Goal: Navigation & Orientation: Find specific page/section

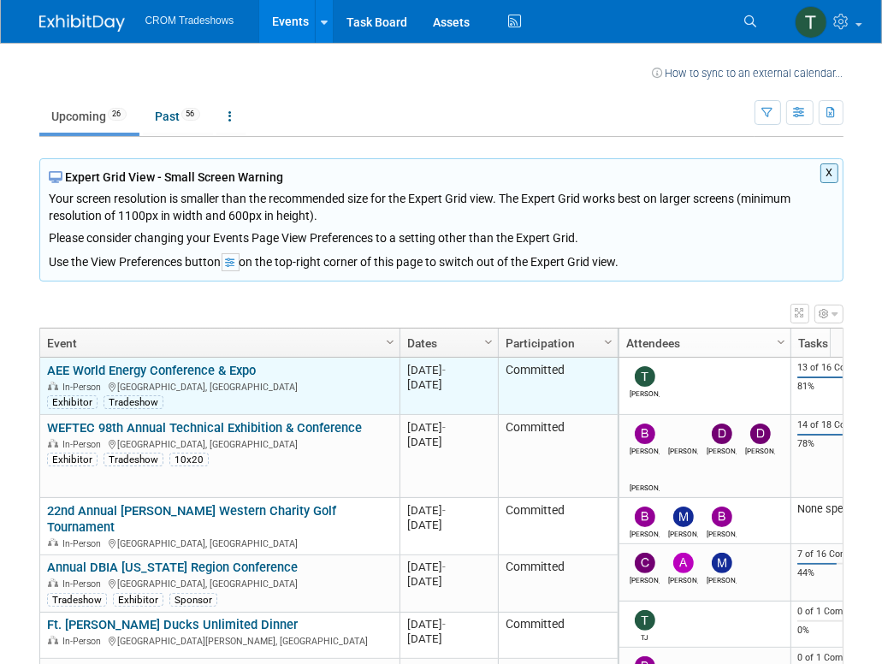
click at [134, 370] on link "AEE World Energy Conference & Expo" at bounding box center [151, 370] width 209 height 15
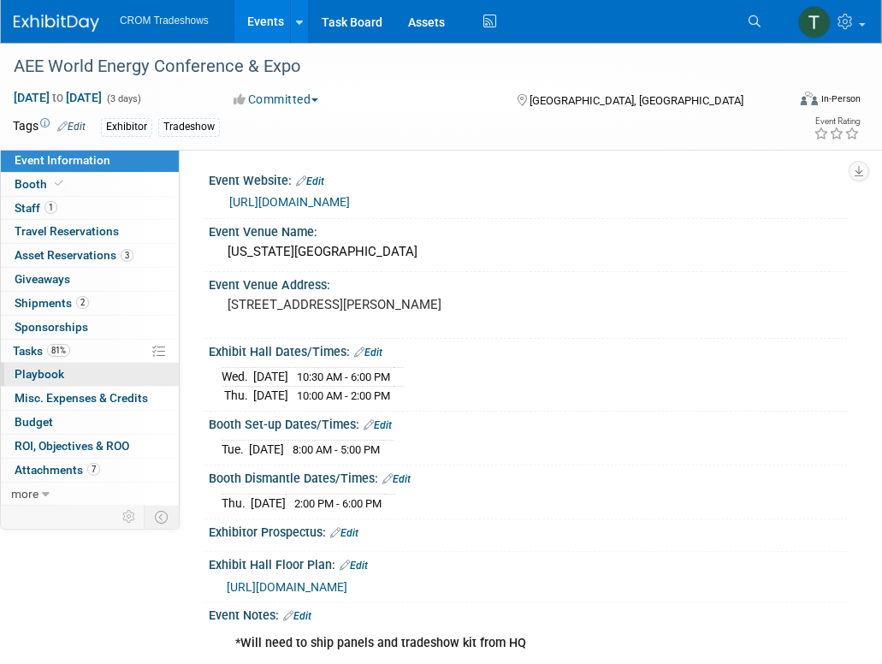
click at [53, 372] on span "Playbook 0" at bounding box center [40, 374] width 50 height 14
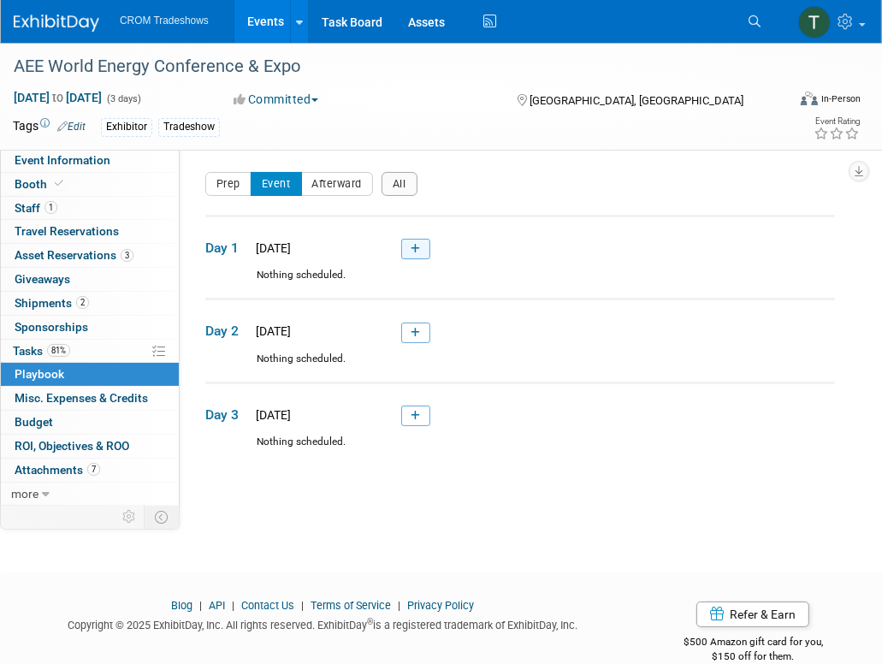
click at [412, 247] on icon at bounding box center [415, 249] width 9 height 10
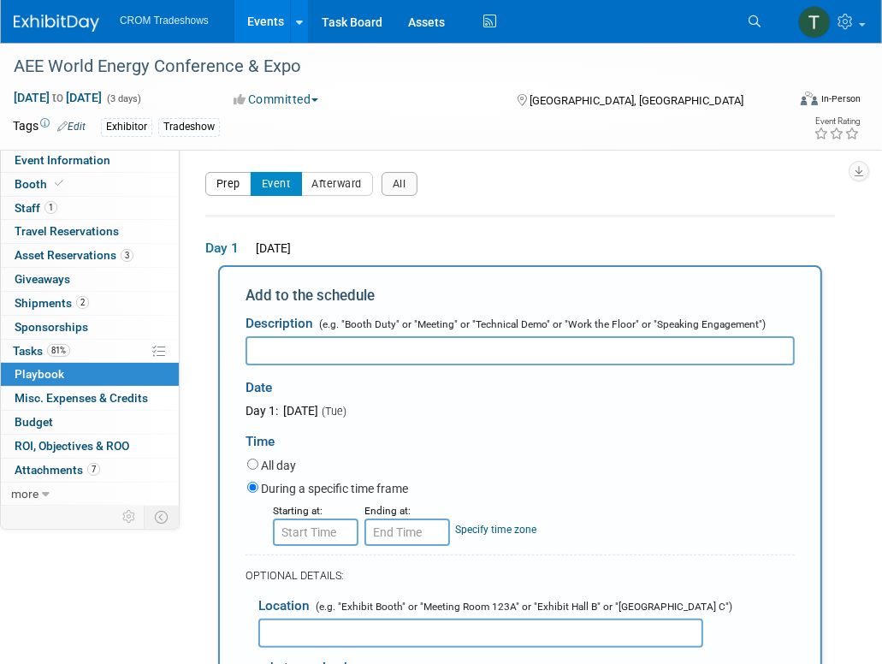
click at [229, 187] on button "Prep" at bounding box center [228, 184] width 46 height 24
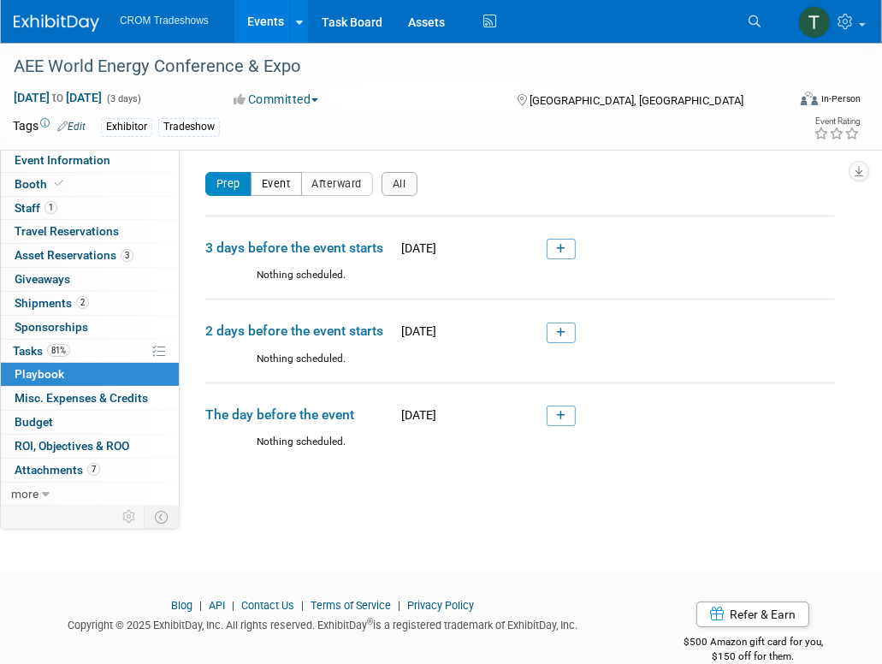
click at [280, 187] on button "Event" at bounding box center [276, 184] width 51 height 24
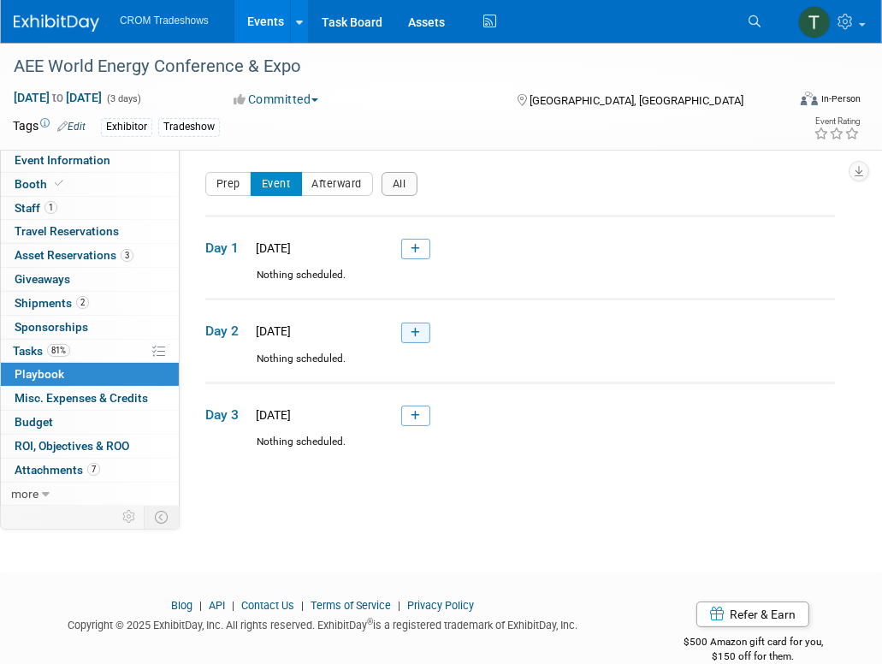
click at [414, 334] on icon at bounding box center [415, 333] width 9 height 10
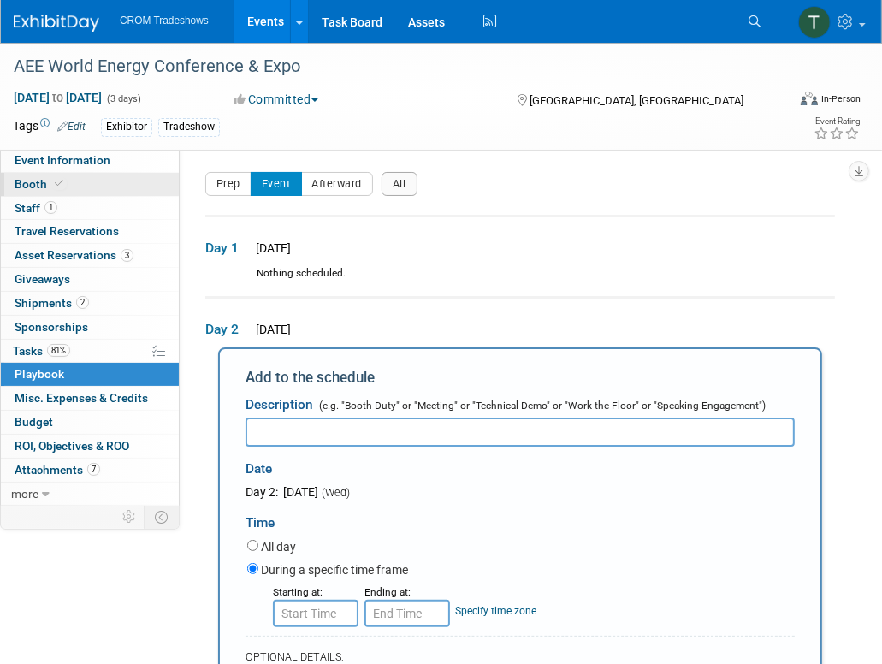
click at [43, 180] on span "Booth" at bounding box center [41, 184] width 52 height 14
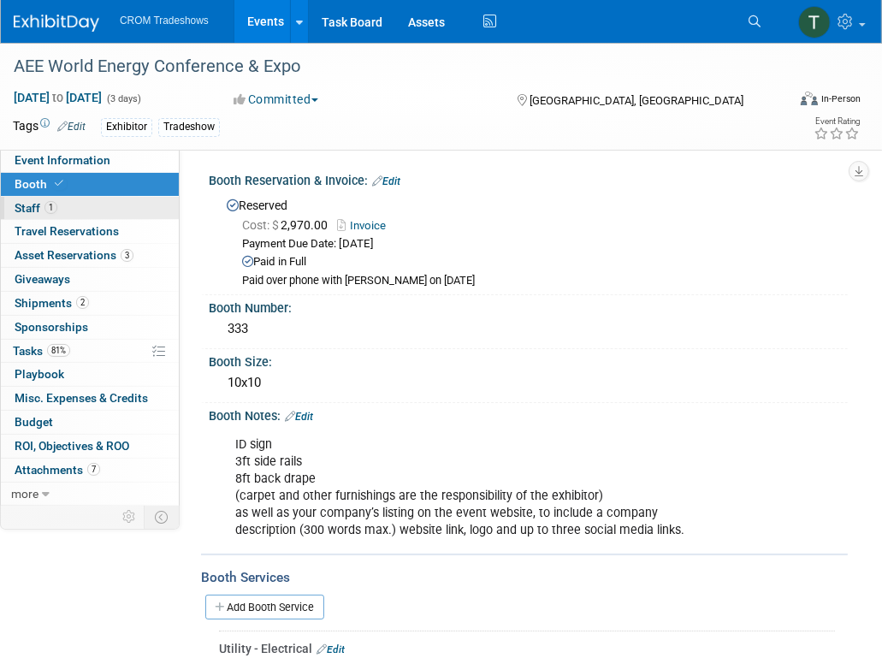
click at [21, 208] on span "Staff 1" at bounding box center [36, 208] width 43 height 14
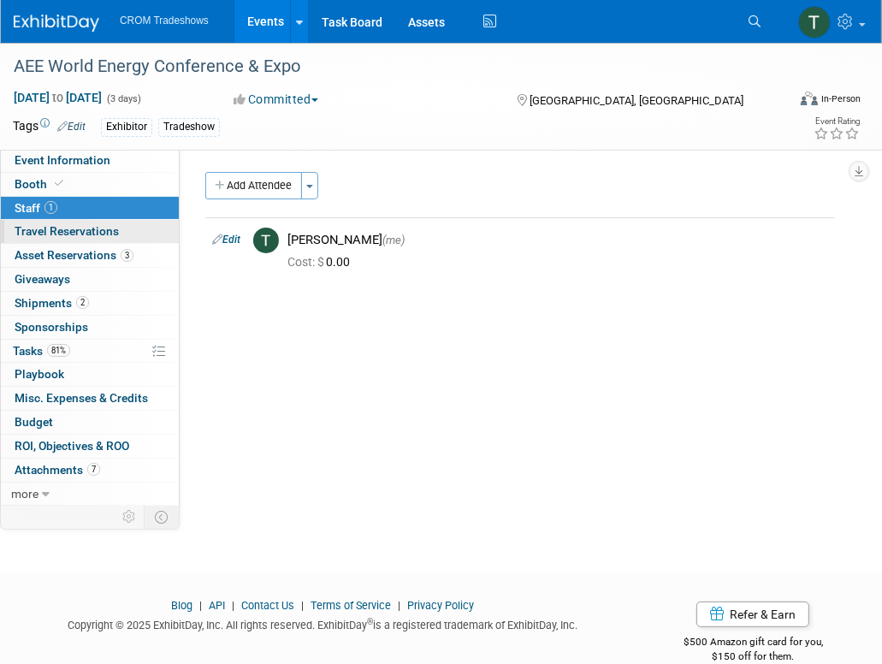
click at [25, 235] on span "Travel Reservations 0" at bounding box center [67, 231] width 104 height 14
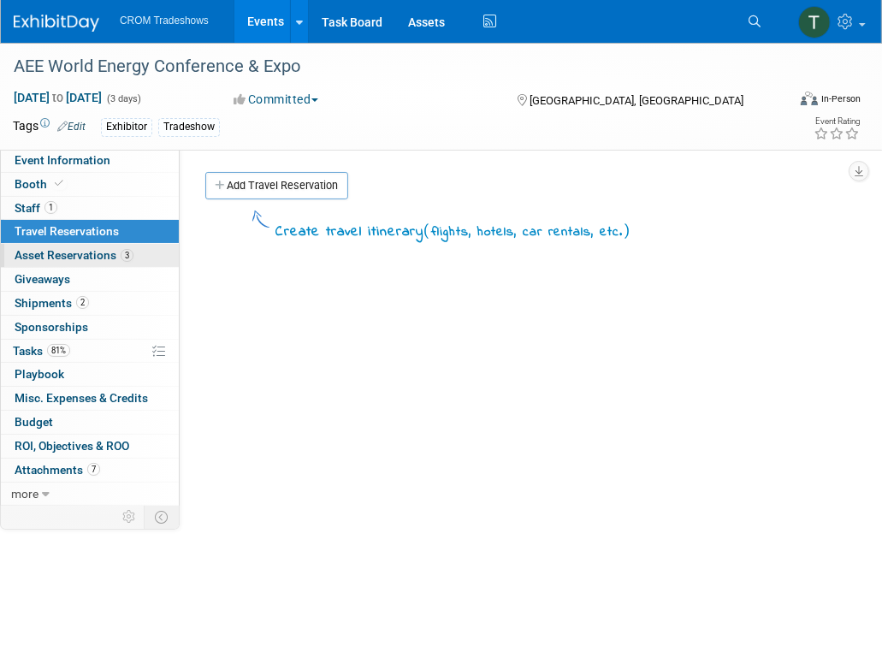
click at [31, 254] on span "Asset Reservations 3" at bounding box center [74, 255] width 119 height 14
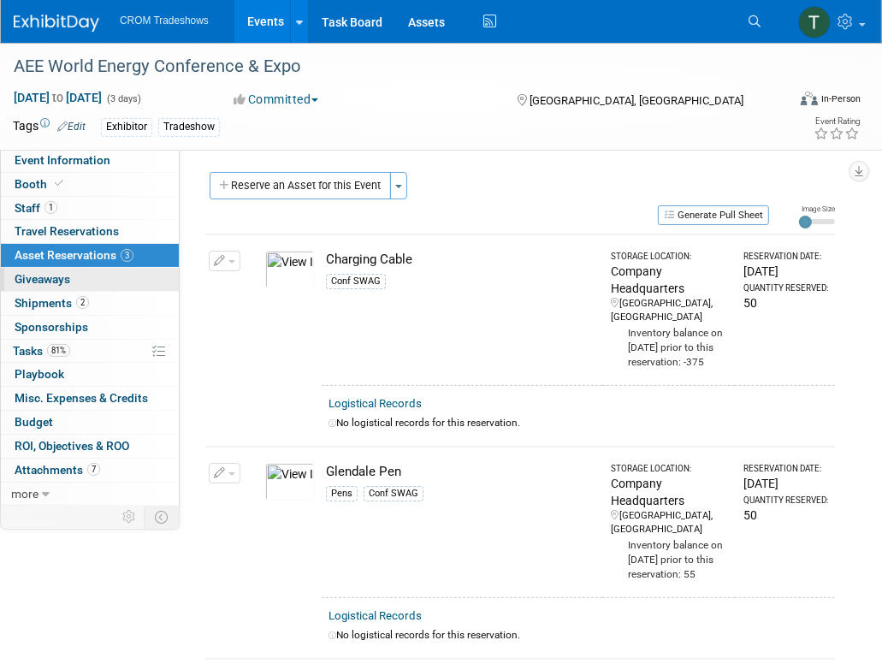
click at [35, 276] on span "Giveaways 0" at bounding box center [43, 279] width 56 height 14
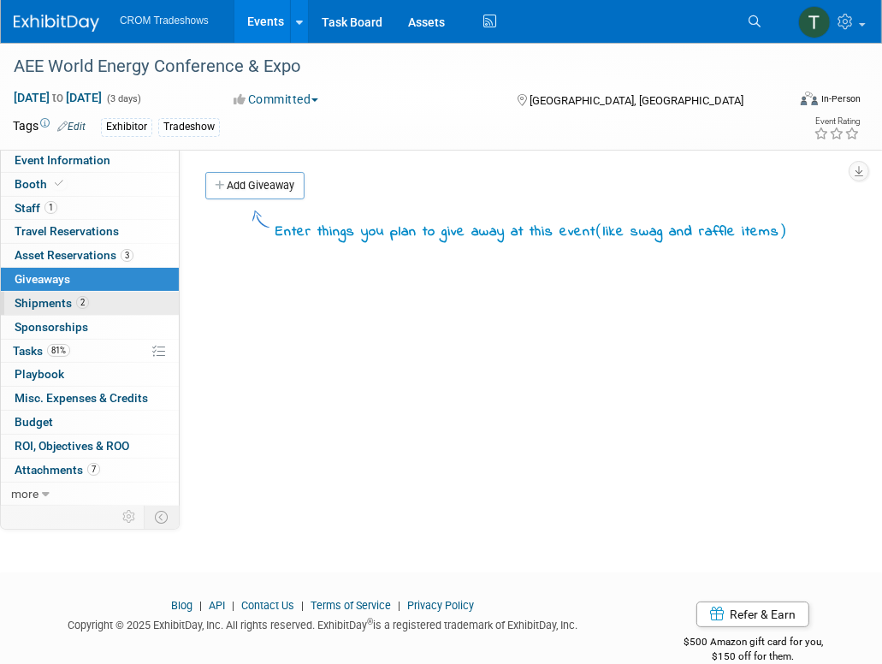
click at [37, 297] on span "Shipments 2" at bounding box center [52, 303] width 74 height 14
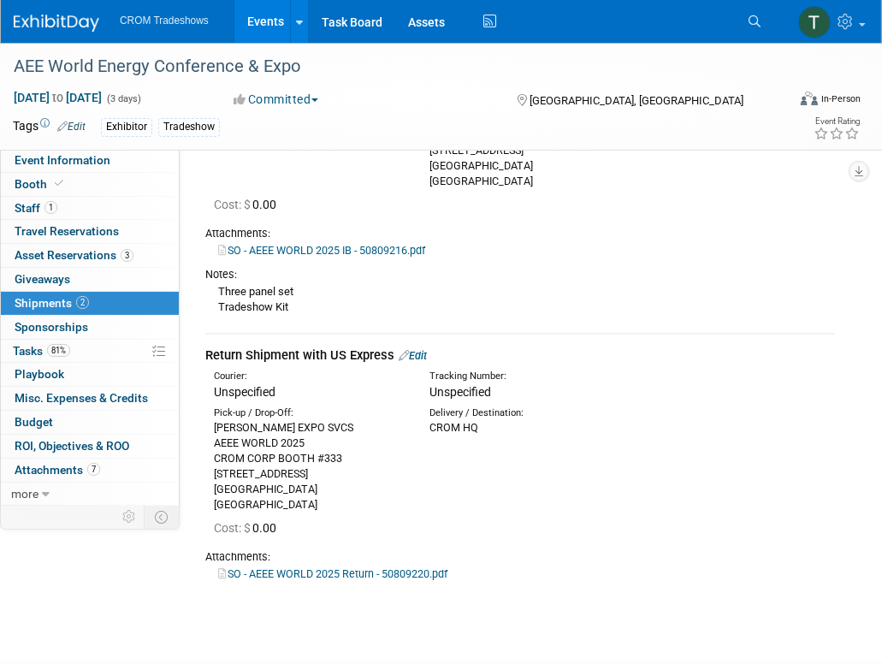
scroll to position [342, 0]
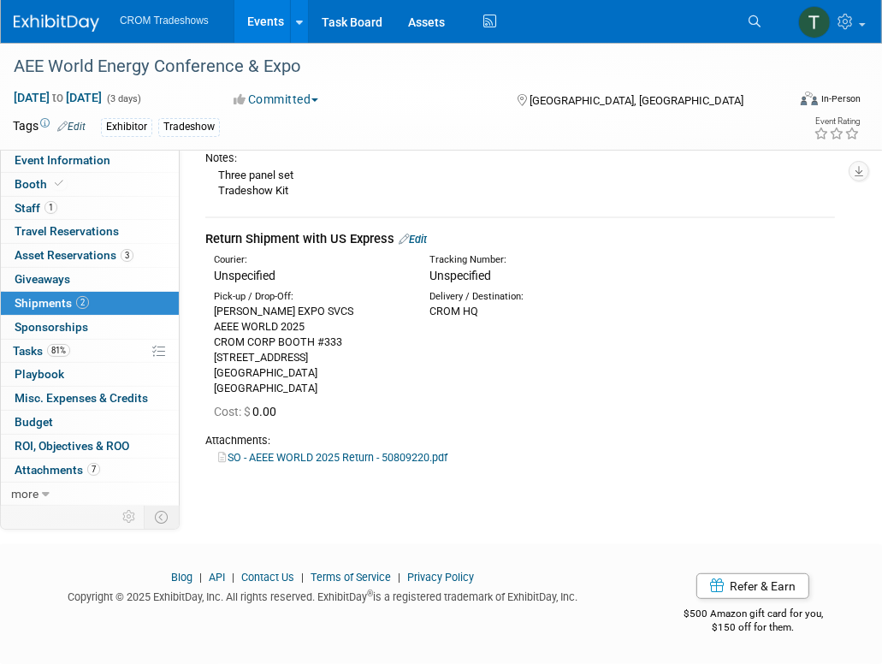
click at [130, 127] on div "Exhibitor" at bounding box center [126, 127] width 51 height 18
click at [175, 124] on div "Tradeshow" at bounding box center [189, 127] width 62 height 18
click at [38, 371] on span "Playbook 0" at bounding box center [40, 374] width 50 height 14
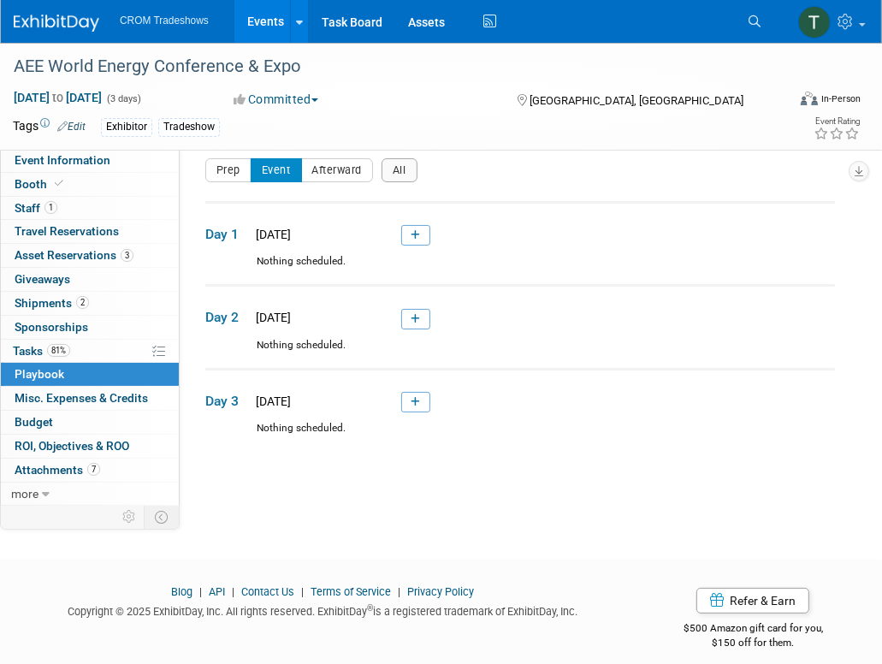
scroll to position [0, 0]
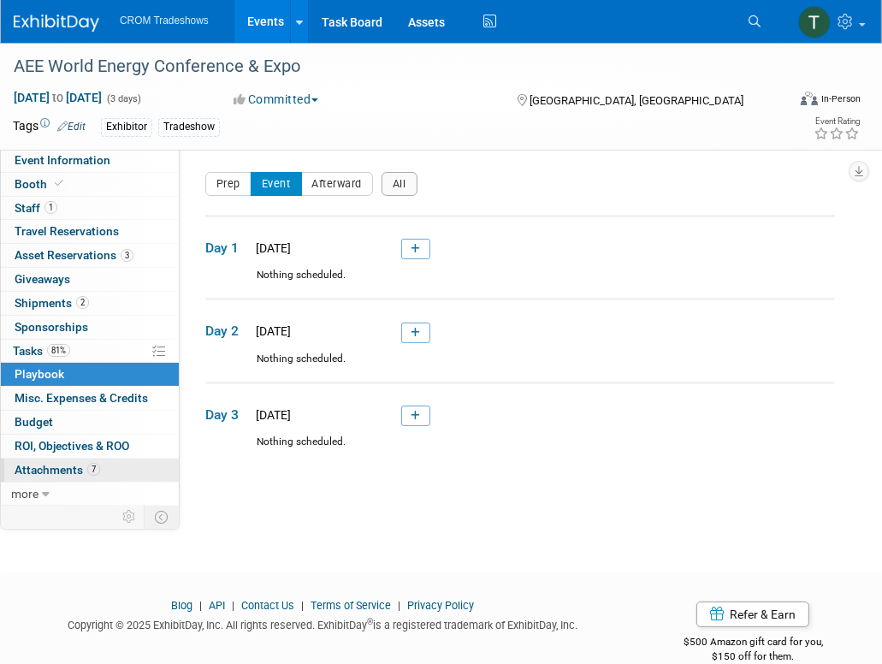
click at [61, 467] on span "Attachments 7" at bounding box center [58, 470] width 86 height 14
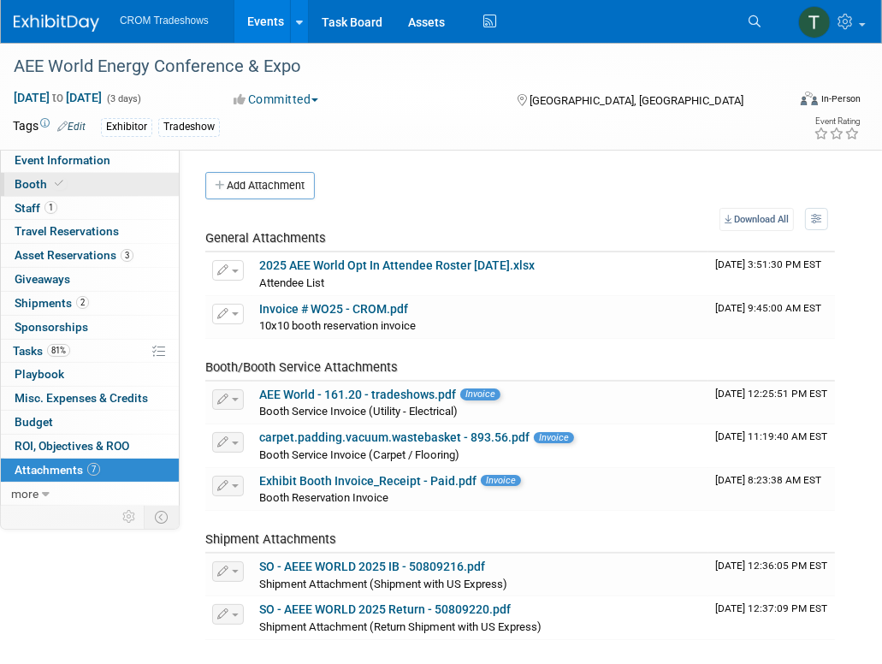
click at [62, 181] on span at bounding box center [58, 183] width 15 height 13
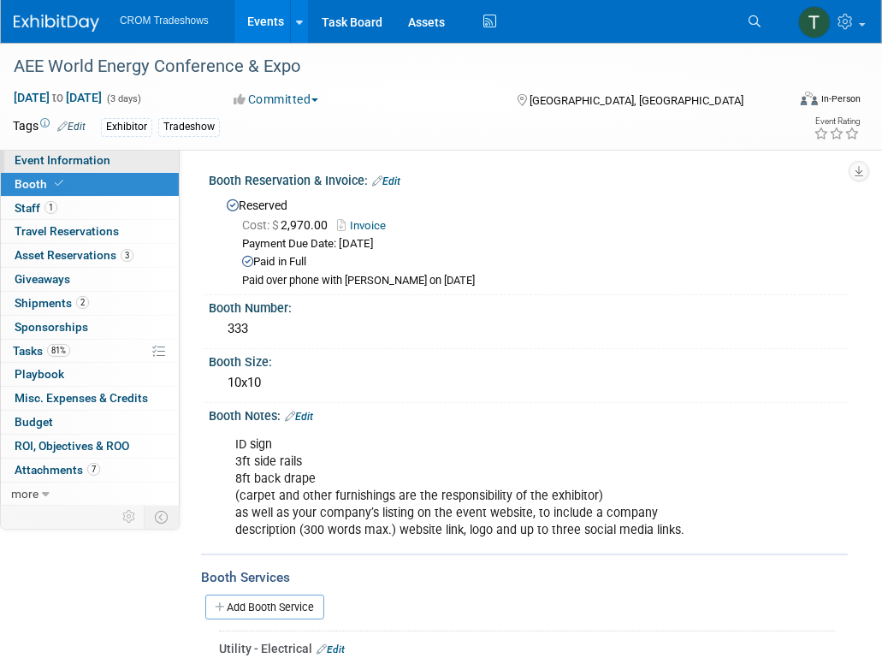
click at [63, 154] on span "Event Information" at bounding box center [63, 160] width 96 height 14
